Goal: Transaction & Acquisition: Purchase product/service

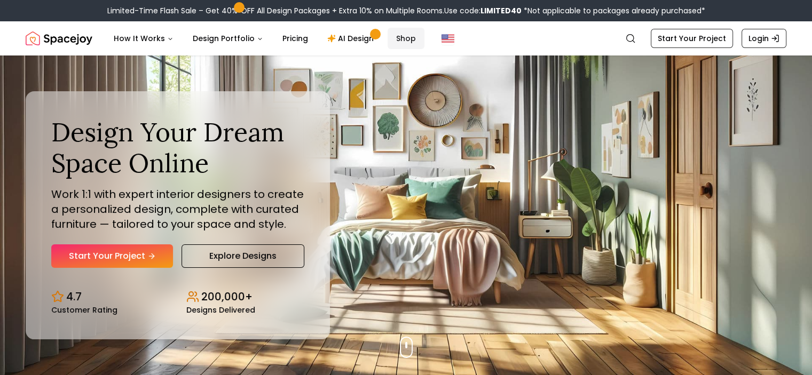
click at [398, 40] on link "Shop" at bounding box center [406, 38] width 37 height 21
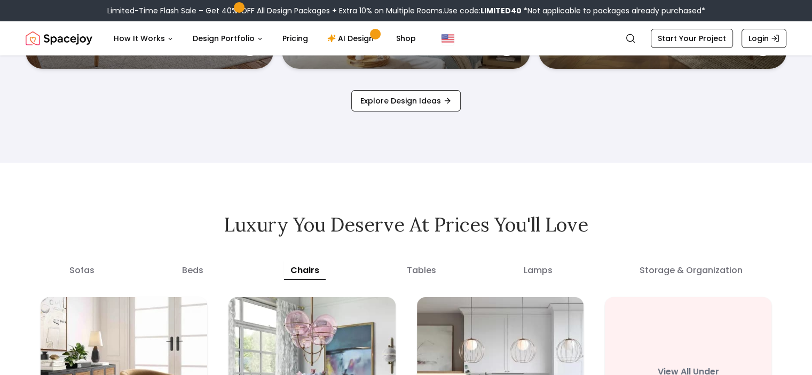
scroll to position [3395, 0]
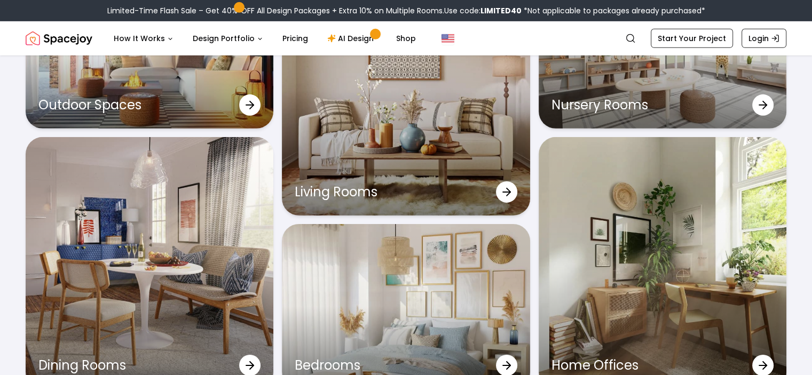
click at [349, 151] on div "Living Rooms" at bounding box center [406, 89] width 248 height 252
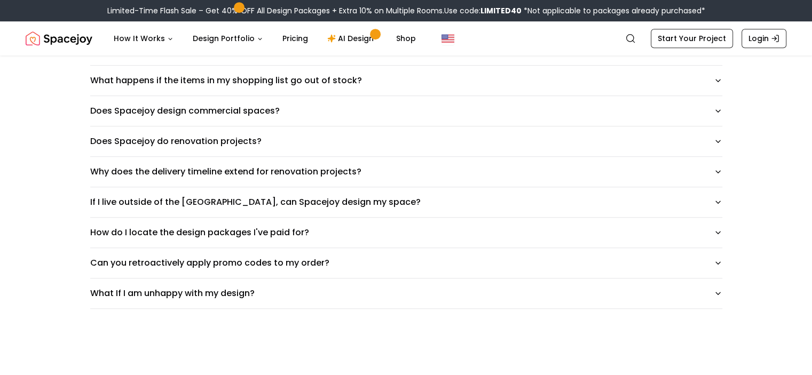
scroll to position [686, 0]
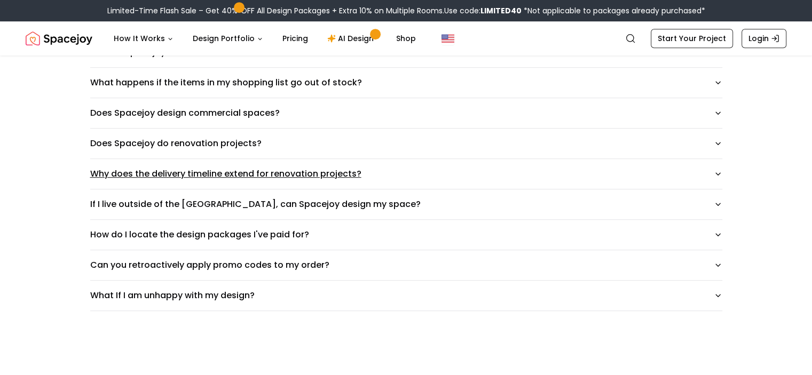
click at [723, 177] on button "Why does the delivery timeline extend for renovation projects?" at bounding box center [406, 174] width 632 height 30
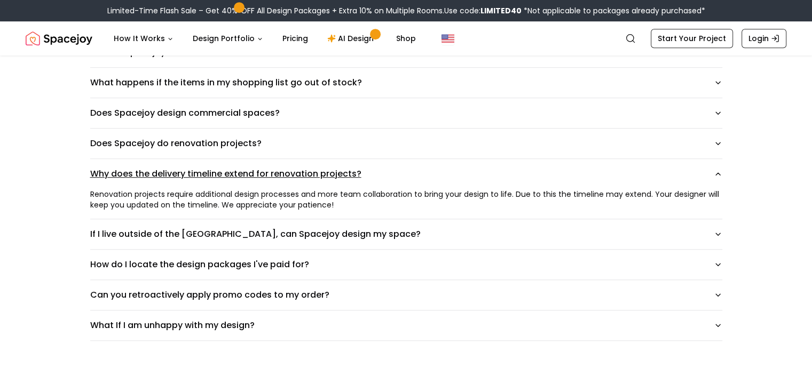
click at [723, 177] on button "Why does the delivery timeline extend for renovation projects?" at bounding box center [406, 174] width 632 height 30
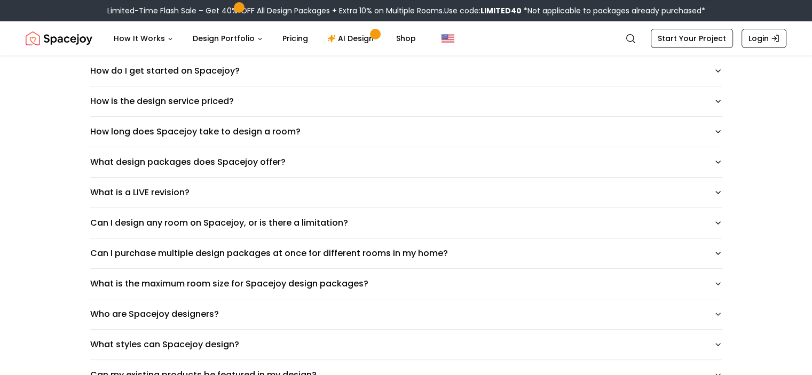
scroll to position [0, 0]
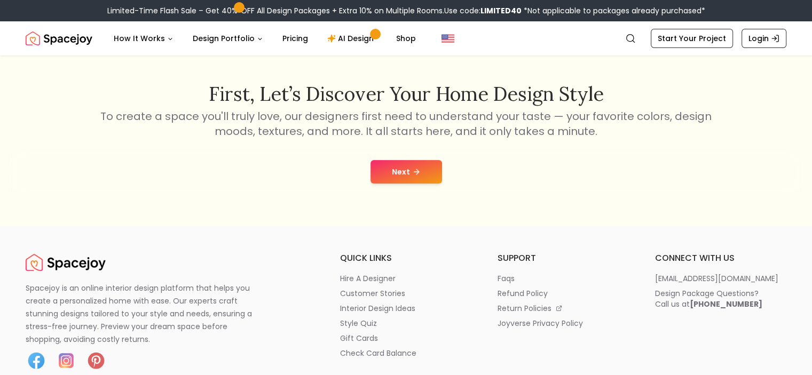
click at [436, 179] on button "Next" at bounding box center [407, 172] width 72 height 24
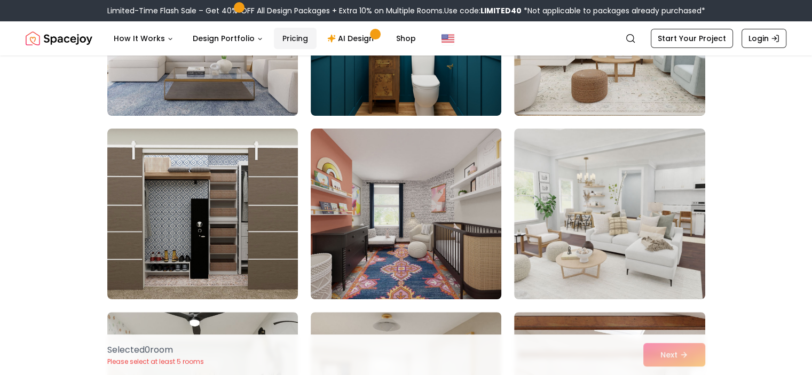
scroll to position [214, 0]
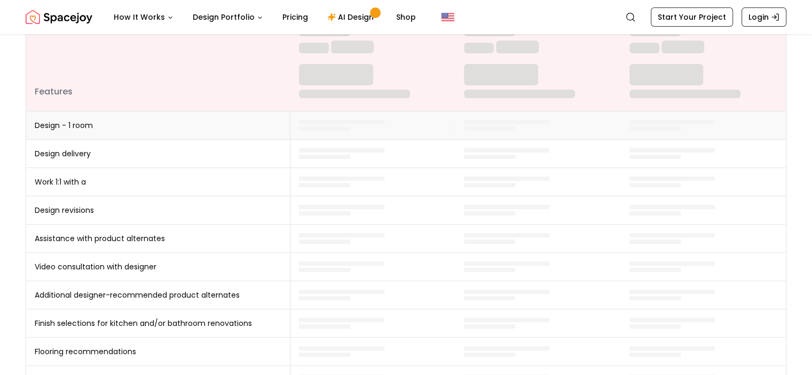
scroll to position [182, 0]
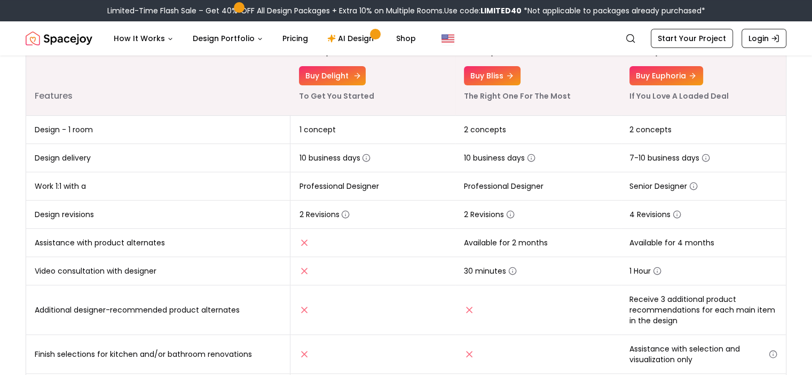
click at [356, 81] on link "Buy delight" at bounding box center [332, 75] width 67 height 19
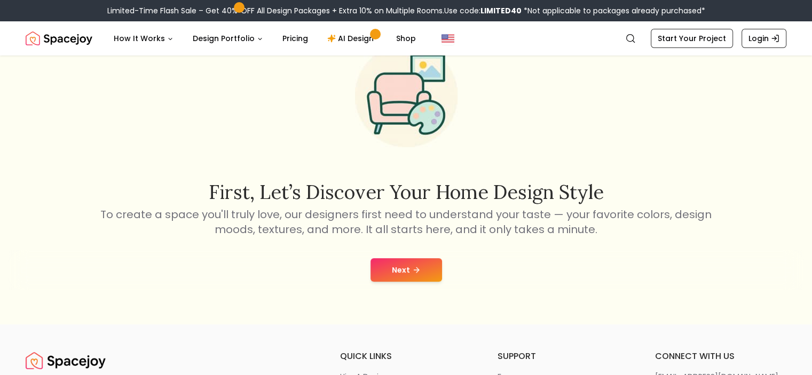
scroll to position [53, 0]
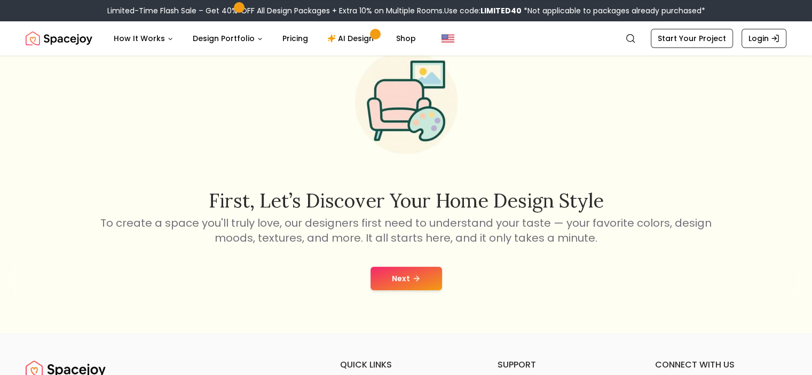
click at [427, 277] on button "Next" at bounding box center [407, 279] width 72 height 24
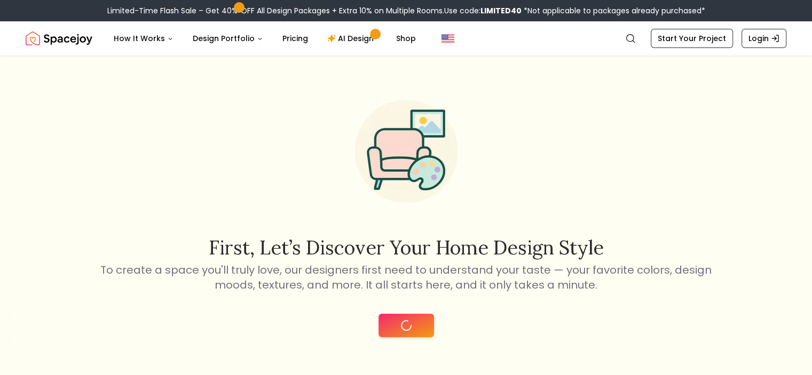
scroll to position [0, 0]
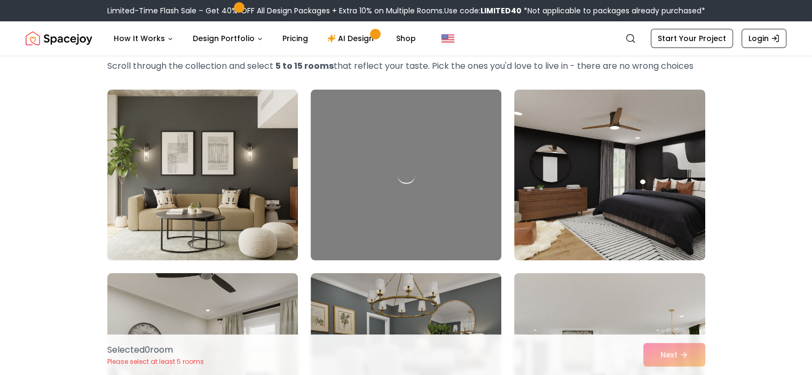
scroll to position [107, 0]
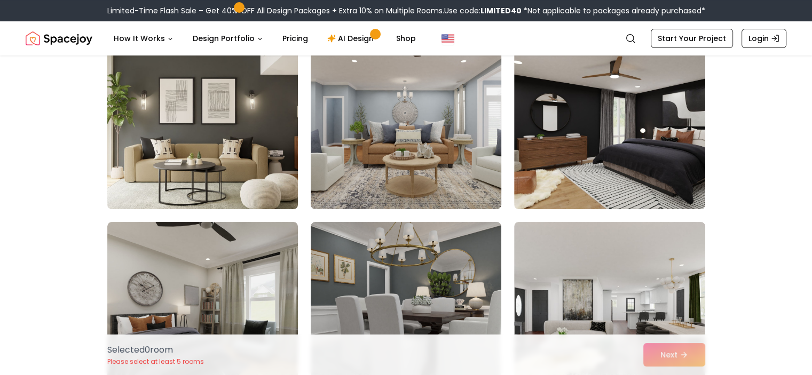
click at [214, 136] on img at bounding box center [203, 123] width 200 height 179
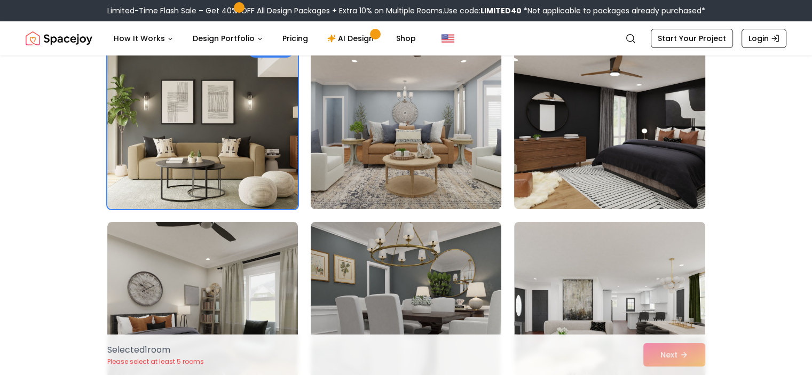
click at [520, 108] on img at bounding box center [610, 123] width 200 height 179
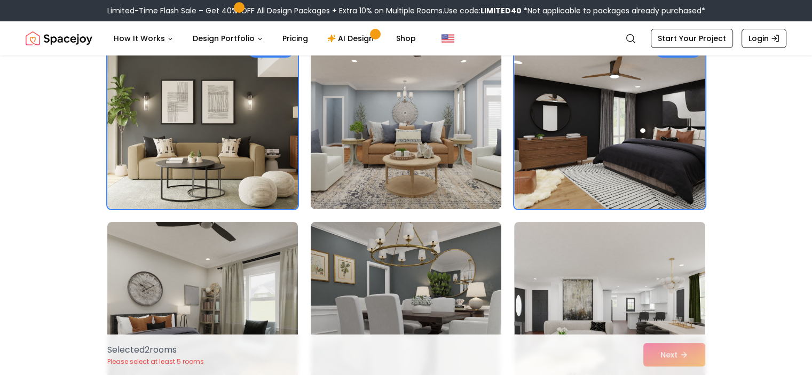
click at [434, 133] on img at bounding box center [406, 123] width 200 height 179
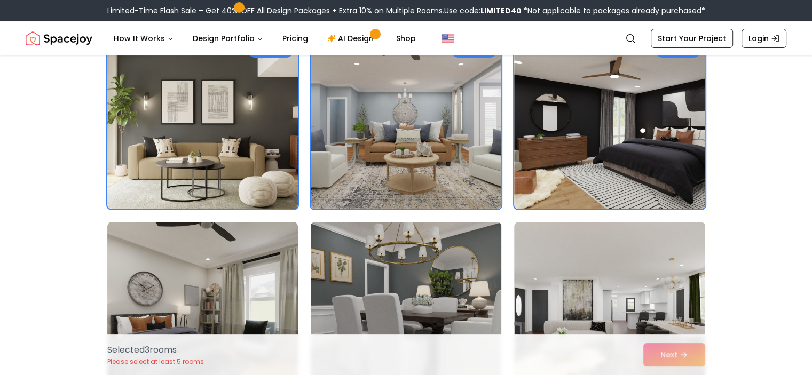
drag, startPoint x: 434, startPoint y: 286, endPoint x: 452, endPoint y: 279, distance: 19.3
click at [435, 286] on img at bounding box center [406, 307] width 200 height 179
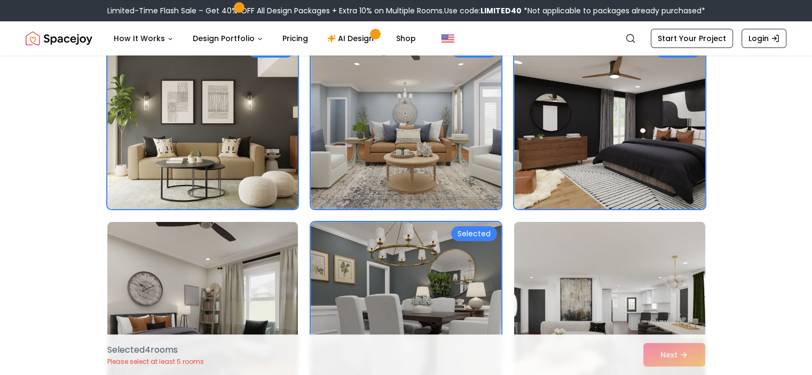
click at [636, 258] on img at bounding box center [610, 307] width 200 height 179
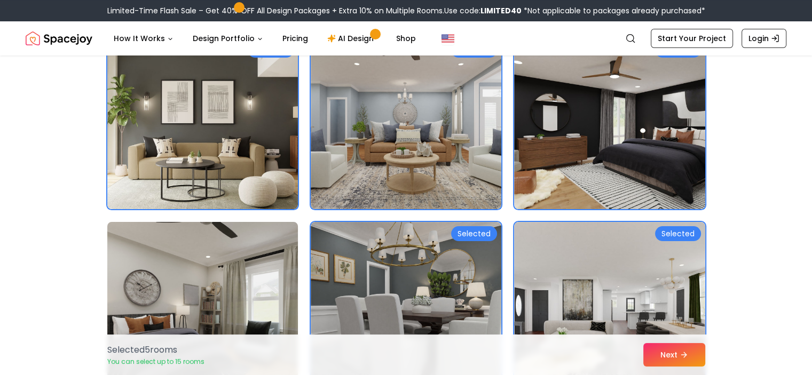
click at [228, 248] on img at bounding box center [203, 307] width 200 height 179
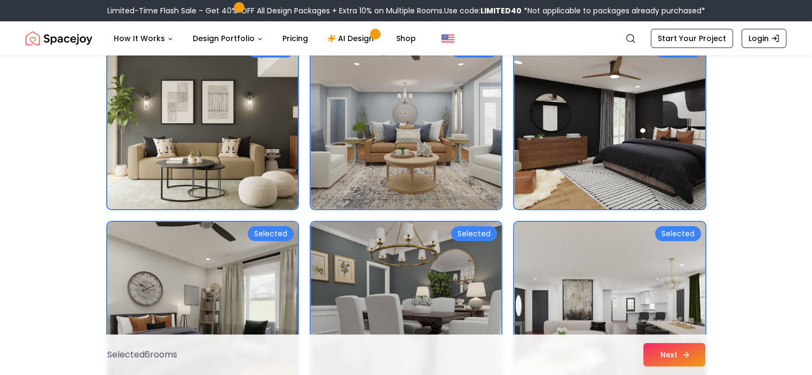
click at [668, 351] on button "Next" at bounding box center [675, 355] width 62 height 24
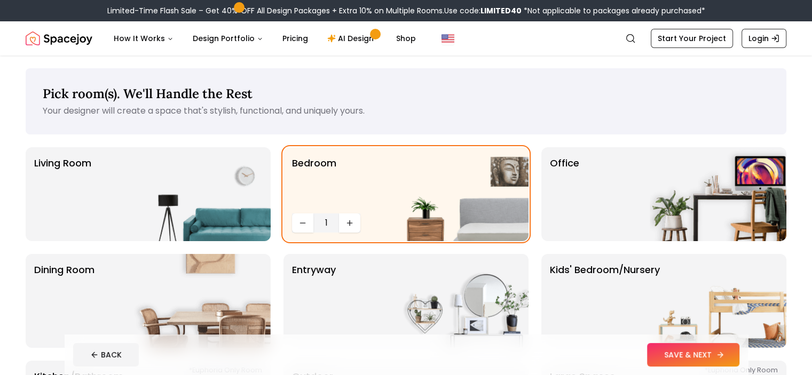
click at [707, 355] on button "SAVE & NEXT" at bounding box center [693, 355] width 92 height 24
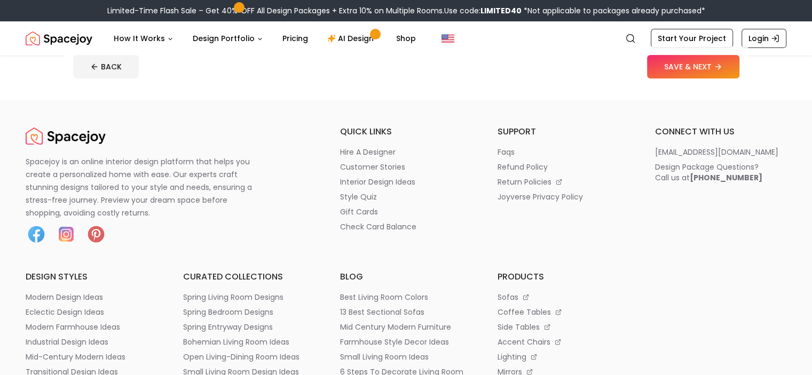
scroll to position [267, 0]
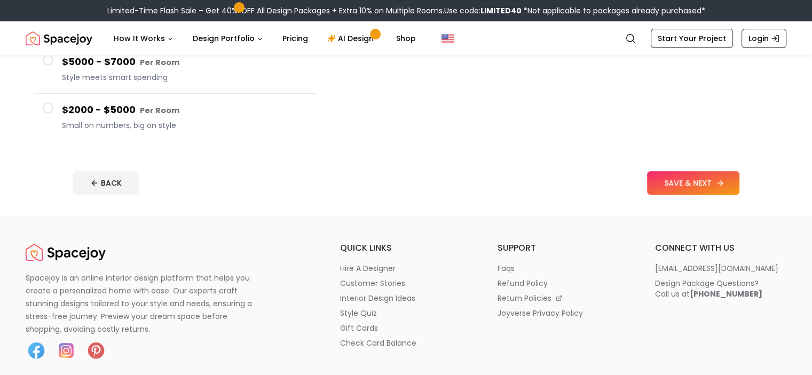
click at [727, 178] on button "SAVE & NEXT" at bounding box center [693, 183] width 92 height 24
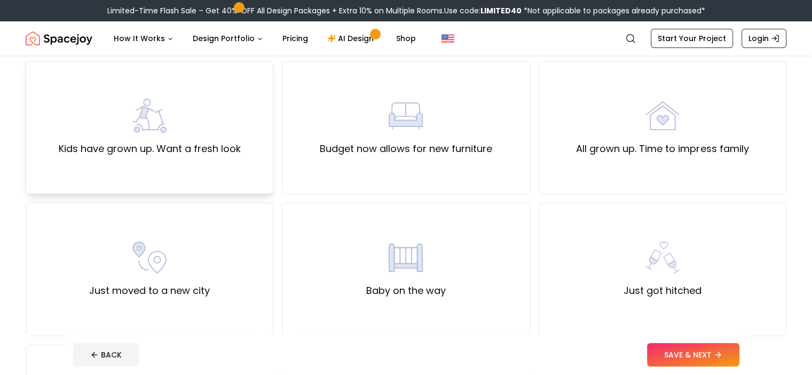
scroll to position [267, 0]
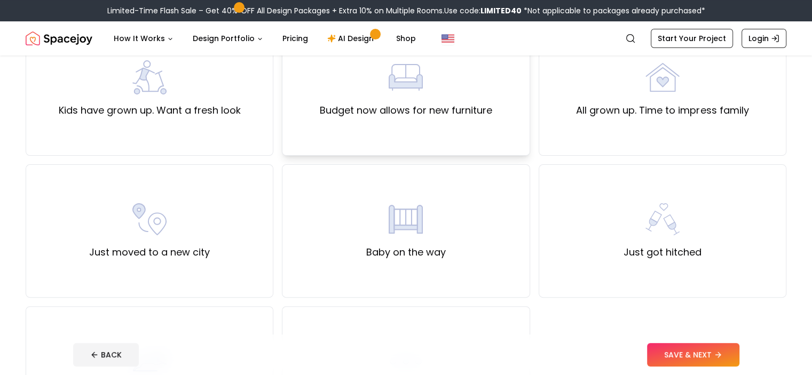
click at [365, 105] on label "Budget now allows for new furniture" at bounding box center [406, 110] width 173 height 15
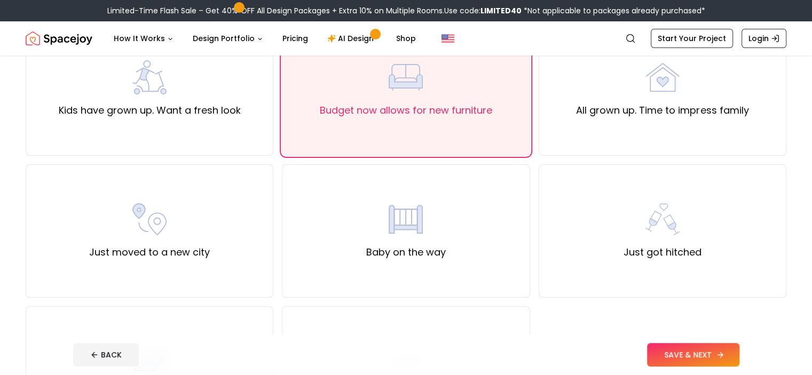
click at [731, 358] on button "SAVE & NEXT" at bounding box center [693, 355] width 92 height 24
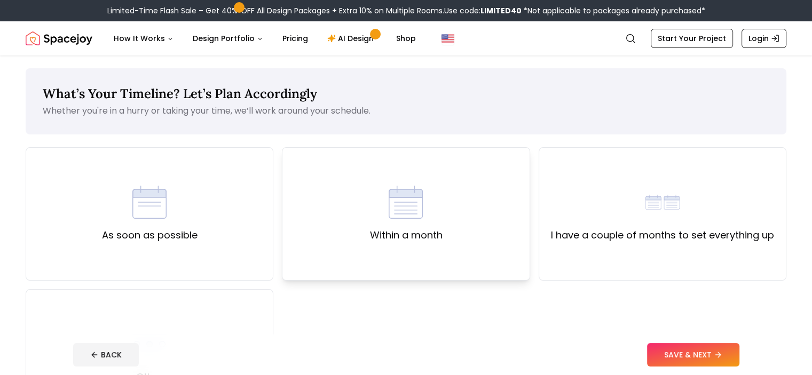
scroll to position [107, 0]
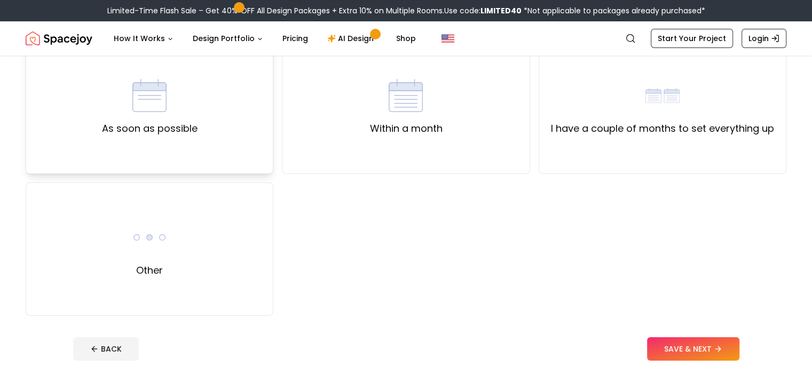
click at [177, 120] on div "As soon as possible" at bounding box center [150, 108] width 96 height 58
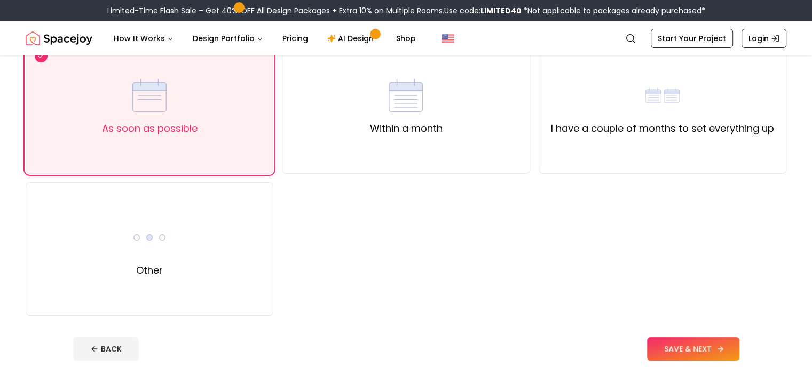
click at [716, 351] on button "SAVE & NEXT" at bounding box center [693, 350] width 92 height 24
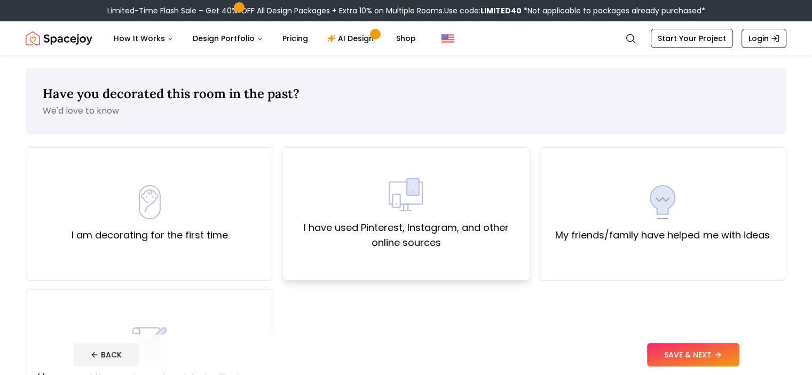
scroll to position [107, 0]
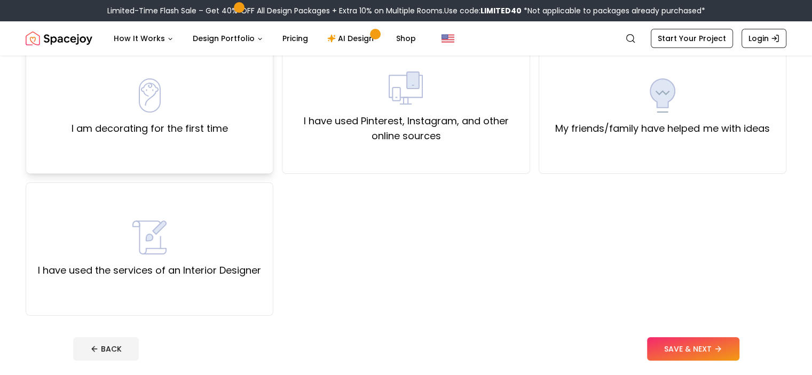
click at [152, 117] on div "I am decorating for the first time" at bounding box center [150, 108] width 156 height 58
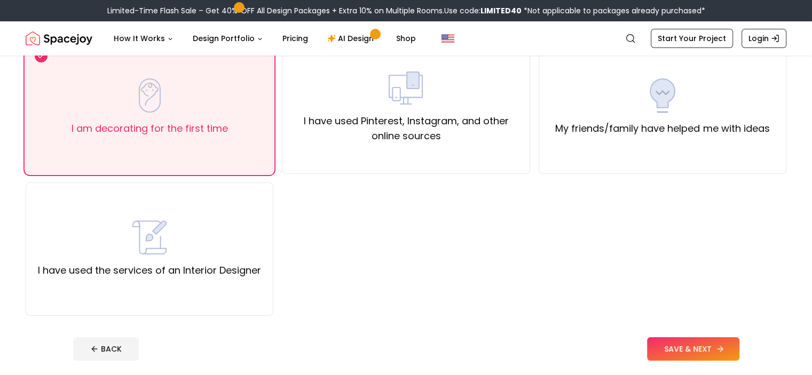
click at [740, 352] on button "SAVE & NEXT" at bounding box center [693, 350] width 92 height 24
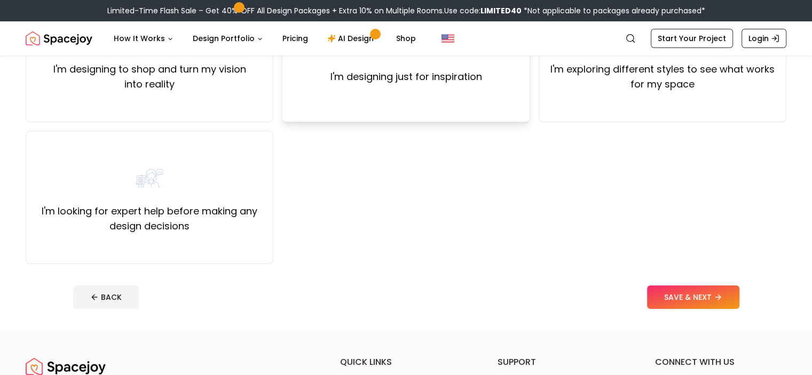
scroll to position [160, 0]
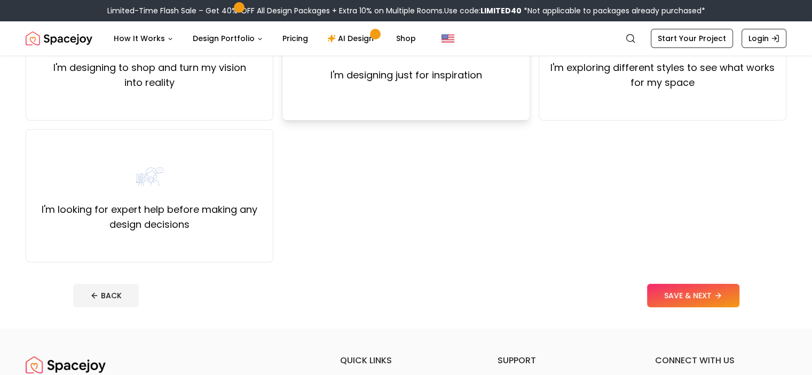
click at [385, 93] on div "I'm designing just for inspiration" at bounding box center [406, 54] width 248 height 134
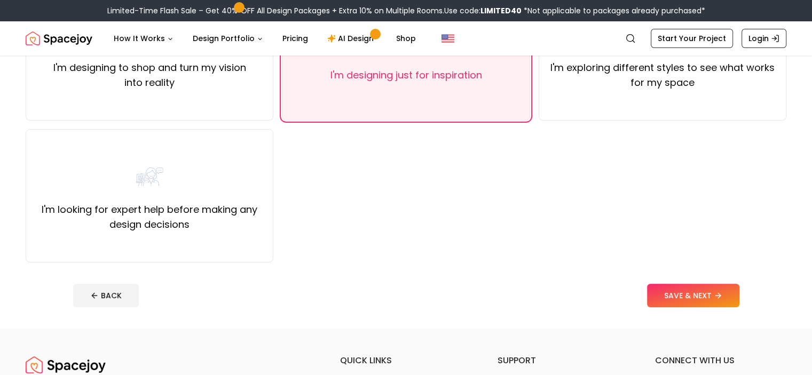
click at [715, 292] on button "SAVE & NEXT" at bounding box center [693, 296] width 92 height 24
